Goal: Information Seeking & Learning: Learn about a topic

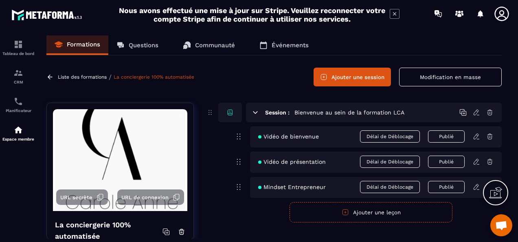
click at [140, 42] on p "Questions" at bounding box center [144, 45] width 30 height 7
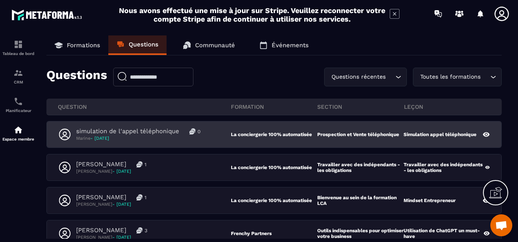
click at [208, 136] on div "simulation de l'appel téléphonique 0 Marine - 06 octobre" at bounding box center [144, 134] width 173 height 14
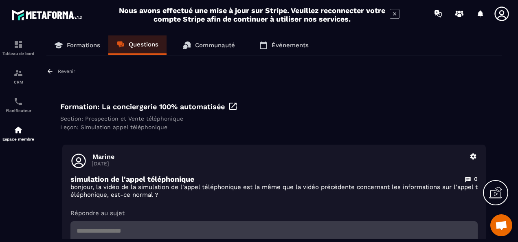
click at [233, 105] on icon at bounding box center [233, 106] width 10 height 10
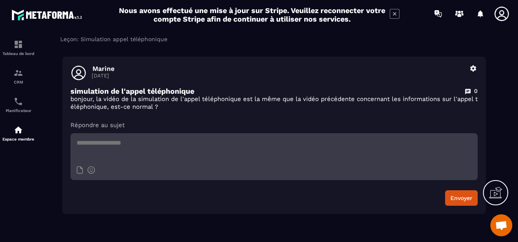
scroll to position [77, 0]
